Goal: Task Accomplishment & Management: Manage account settings

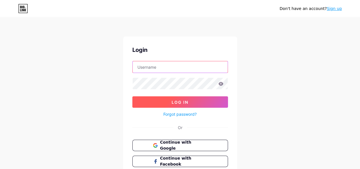
type input "[EMAIL_ADDRESS][DOMAIN_NAME]"
click at [194, 99] on button "Log In" at bounding box center [180, 101] width 96 height 11
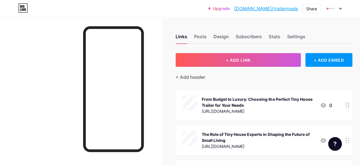
click at [230, 67] on div "+ Add header" at bounding box center [264, 74] width 177 height 14
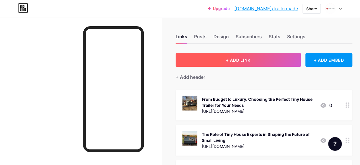
click at [231, 58] on span "+ ADD LINK" at bounding box center [238, 60] width 24 height 5
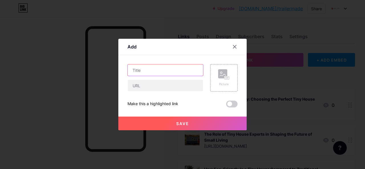
click at [153, 73] on input "text" at bounding box center [165, 69] width 75 height 11
paste input "How Much Does a Custom Tiny Home Trailer Cost Compared to Cheap Prefab Kits?"
type input "How Much Does a Custom Tiny Home Trailer Cost Compared to Cheap Prefab Kits?"
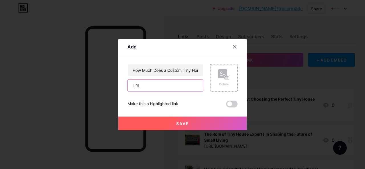
click at [140, 90] on input "text" at bounding box center [165, 85] width 75 height 11
paste input "[URL][DOMAIN_NAME]"
type input "[URL][DOMAIN_NAME]"
click at [232, 83] on div "Picture" at bounding box center [223, 77] width 27 height 27
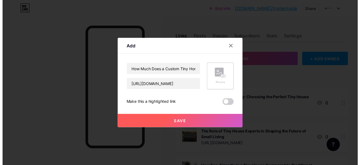
scroll to position [0, 0]
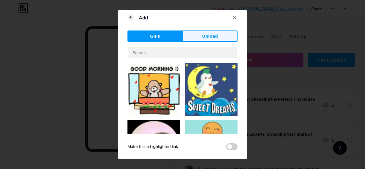
click at [231, 33] on button "Upload" at bounding box center [209, 35] width 55 height 11
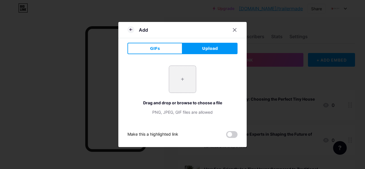
click at [183, 81] on input "file" at bounding box center [182, 79] width 27 height 27
type input "C:\fakepath\12.jpg"
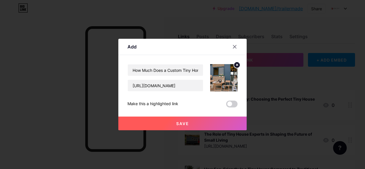
click at [211, 105] on div "Make this a highlighted link" at bounding box center [182, 104] width 110 height 7
click at [224, 104] on div "Make this a highlighted link" at bounding box center [182, 104] width 110 height 7
click at [228, 103] on span at bounding box center [231, 104] width 11 height 7
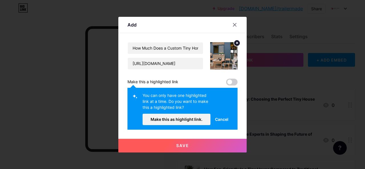
click at [185, 144] on span "Save" at bounding box center [182, 145] width 13 height 5
click at [230, 81] on span at bounding box center [231, 82] width 11 height 7
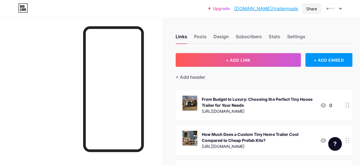
click at [313, 9] on div "Share" at bounding box center [311, 9] width 11 height 6
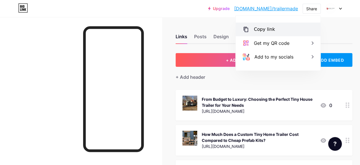
click at [257, 26] on div "Copy link" at bounding box center [264, 29] width 21 height 7
